Goal: Task Accomplishment & Management: Use online tool/utility

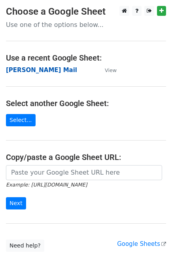
click at [23, 70] on strong "[PERSON_NAME] Mail" at bounding box center [41, 70] width 71 height 7
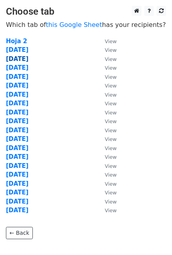
click at [16, 56] on strong "29 Sept" at bounding box center [17, 58] width 23 height 7
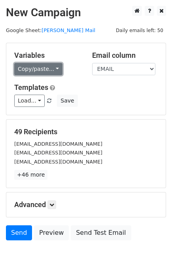
click at [41, 65] on link "Copy/paste..." at bounding box center [38, 69] width 48 height 12
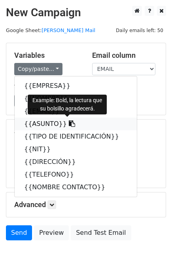
click at [69, 124] on icon at bounding box center [72, 124] width 6 height 6
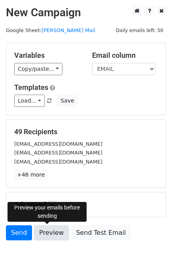
click at [54, 234] on link "Preview" at bounding box center [51, 233] width 35 height 15
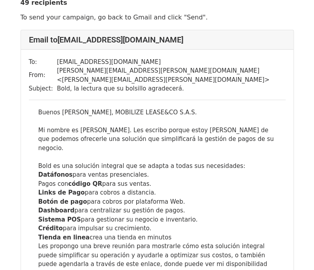
scroll to position [40, 0]
